Goal: Transaction & Acquisition: Purchase product/service

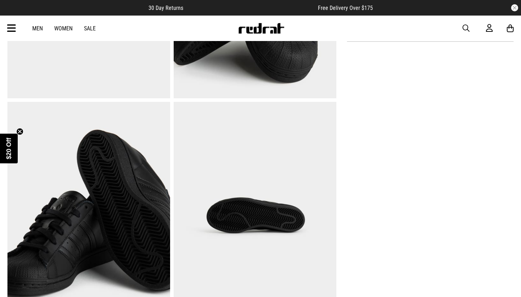
scroll to position [425, 0]
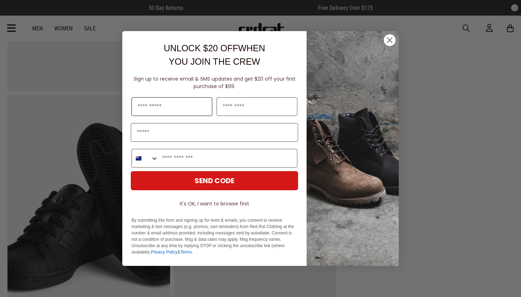
click at [163, 115] on input "First Name" at bounding box center [171, 106] width 81 height 19
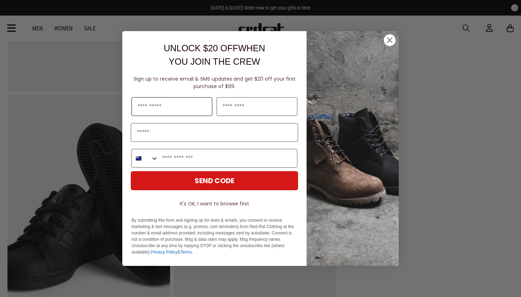
click at [161, 114] on input "First Name" at bounding box center [171, 106] width 81 height 19
type input "****"
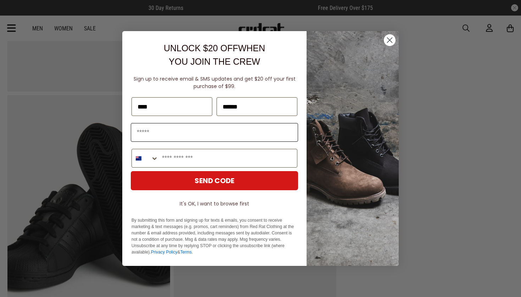
type input "******"
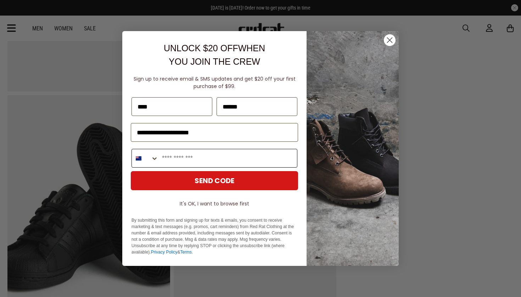
type input "**********"
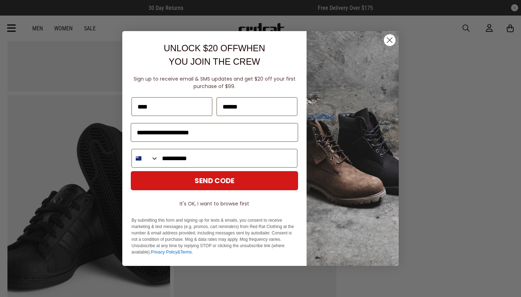
type input "**********"
click at [168, 182] on button "SEND CODE" at bounding box center [214, 180] width 167 height 19
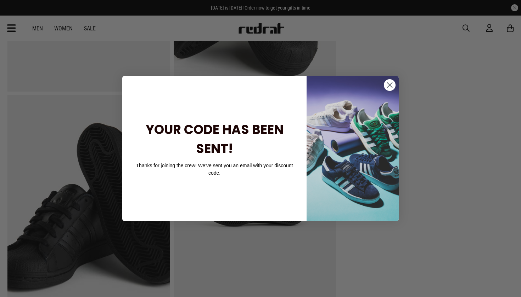
click at [391, 88] on circle "Close dialog" at bounding box center [390, 85] width 12 height 12
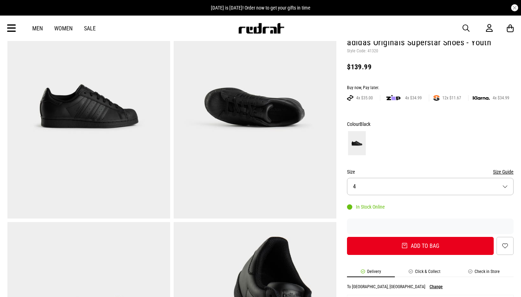
scroll to position [112, 0]
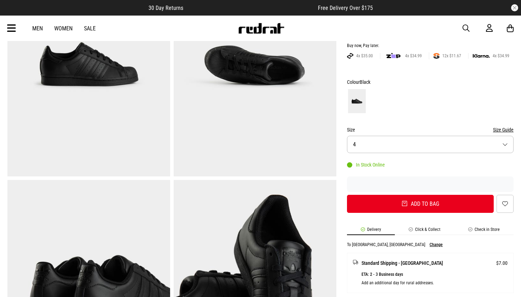
click at [377, 142] on button "Size 4" at bounding box center [430, 144] width 166 height 17
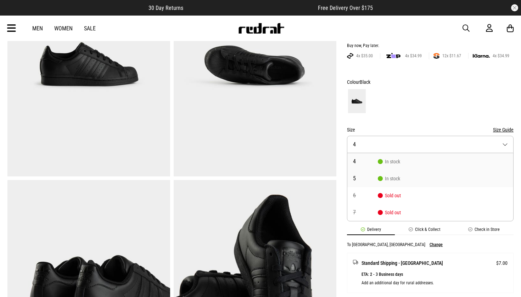
click at [385, 176] on span "In stock" at bounding box center [389, 179] width 22 height 6
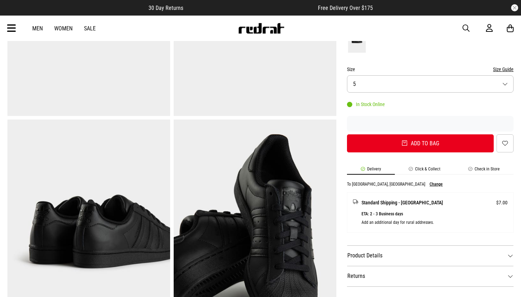
scroll to position [172, 0]
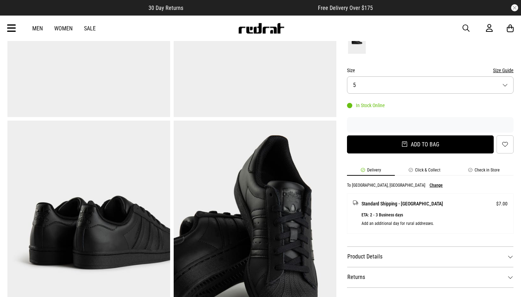
click at [385, 141] on button "Add to bag" at bounding box center [420, 145] width 147 height 18
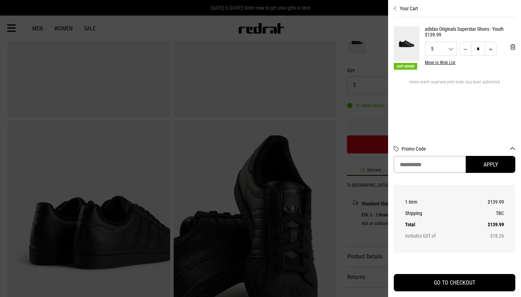
click at [432, 169] on input "Promo Code" at bounding box center [429, 164] width 72 height 17
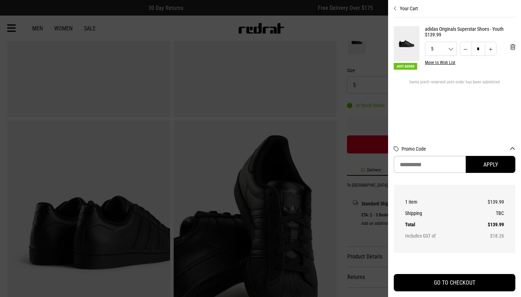
click at [351, 97] on div at bounding box center [260, 148] width 521 height 297
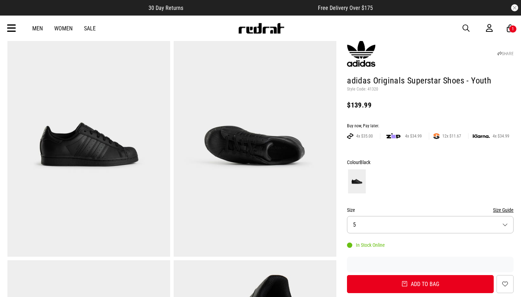
scroll to position [24, 0]
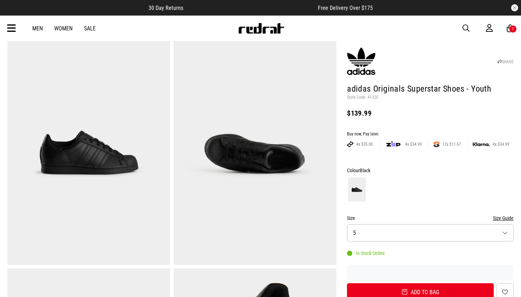
click at [337, 8] on span "Free Delivery Over $175" at bounding box center [345, 8] width 55 height 7
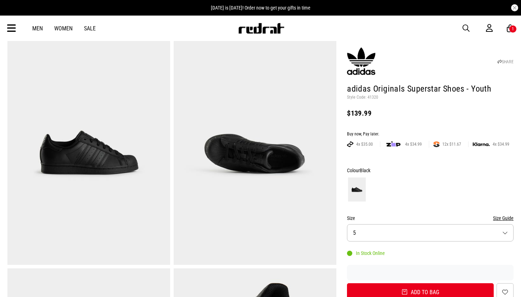
click at [11, 37] on div "Men Women Sale Sign in New Back Footwear Back Mens Back Womens Back Youth & Kid…" at bounding box center [260, 28] width 517 height 25
click at [9, 24] on icon at bounding box center [11, 29] width 9 height 12
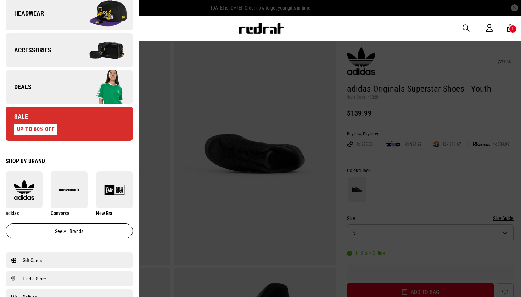
scroll to position [276, 0]
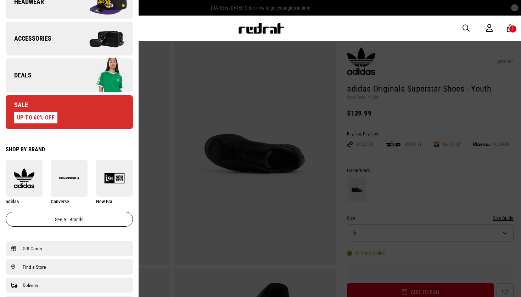
click at [170, 135] on div at bounding box center [260, 148] width 521 height 297
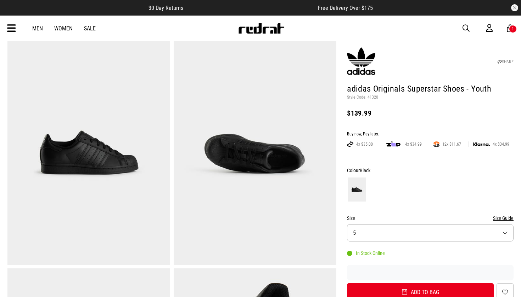
click at [513, 33] on div "1" at bounding box center [513, 29] width 8 height 8
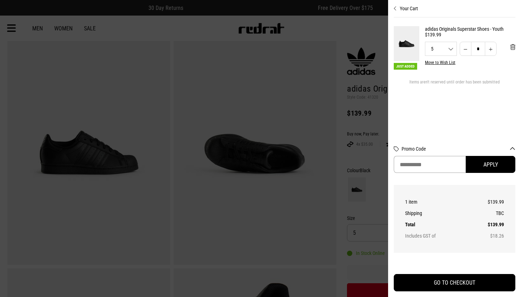
click at [419, 164] on input "Promo Code" at bounding box center [429, 164] width 72 height 17
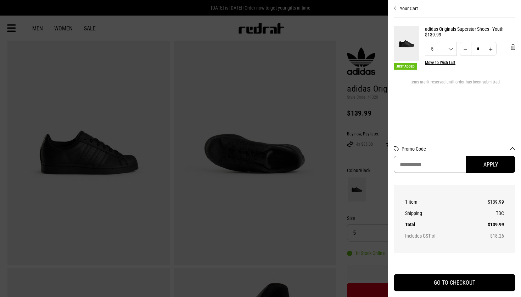
type input "*"
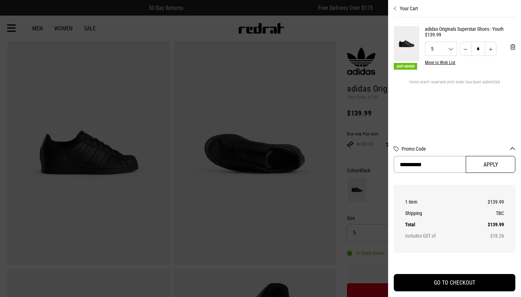
type input "**********"
click at [485, 168] on button "Apply" at bounding box center [490, 164] width 50 height 17
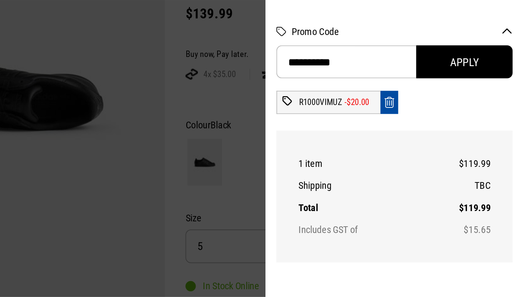
scroll to position [22, 0]
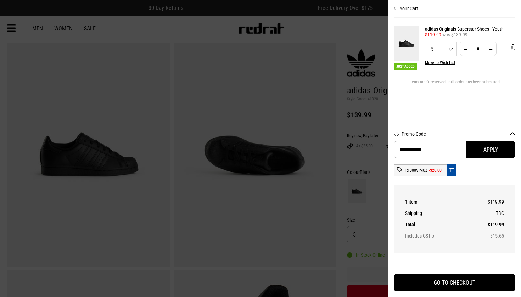
click at [382, 158] on div at bounding box center [260, 148] width 521 height 297
